Goal: Transaction & Acquisition: Purchase product/service

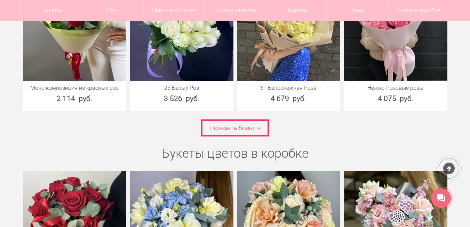
scroll to position [1423, 0]
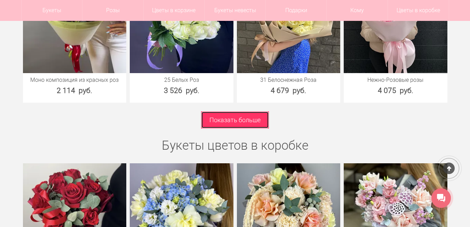
click at [216, 117] on link "Показать больше" at bounding box center [235, 119] width 68 height 17
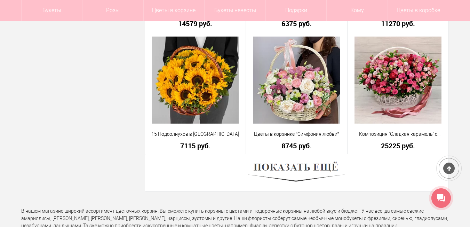
scroll to position [1938, 0]
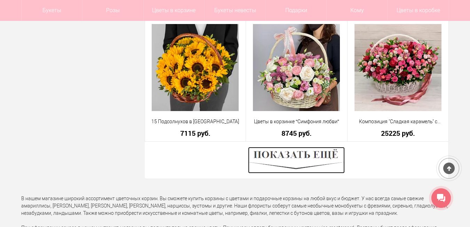
click at [300, 154] on img at bounding box center [296, 160] width 97 height 26
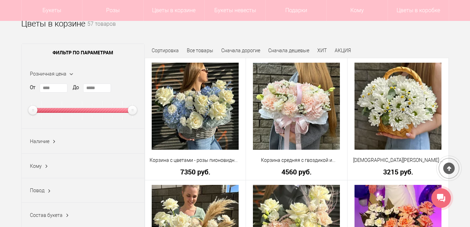
scroll to position [74, 0]
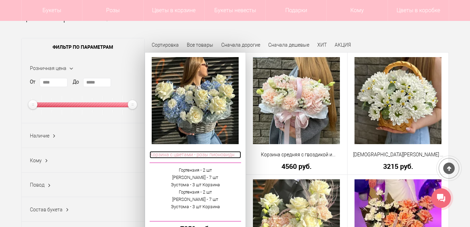
click at [168, 152] on span "Корзина с цветами - розы пионовидные и голубая гортензия" at bounding box center [196, 154] width 92 height 7
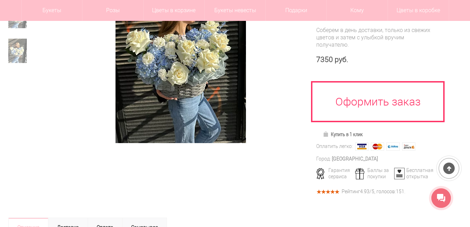
scroll to position [174, 0]
